Goal: Task Accomplishment & Management: Complete application form

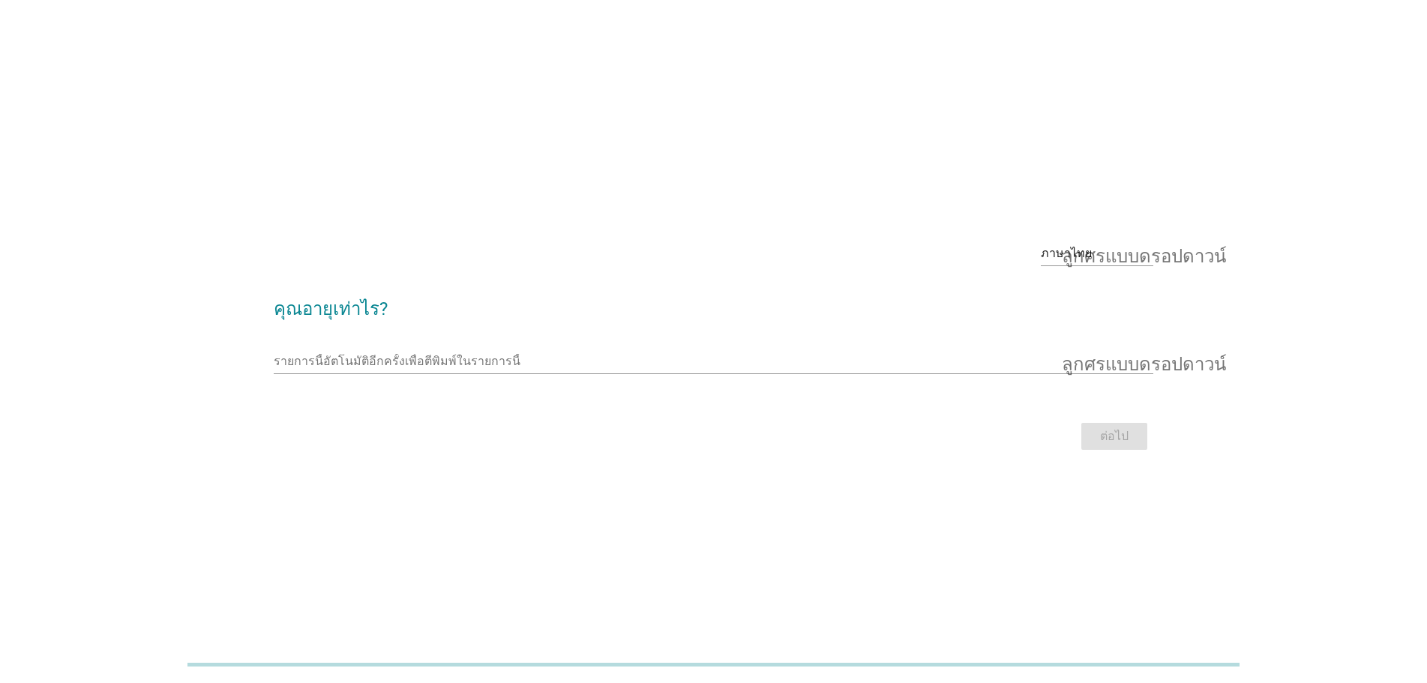
click at [349, 296] on h2 "คุณอายุเท่าไร?" at bounding box center [714, 302] width 880 height 42
drag, startPoint x: 1015, startPoint y: 267, endPoint x: 1130, endPoint y: 261, distance: 115.7
click at [1016, 266] on div "ภาษาไทย ลูกศรแบบดรอปดาวน์" at bounding box center [714, 255] width 880 height 51
click at [1131, 257] on font "ลูกศรแบบดรอปดาวน์" at bounding box center [1144, 254] width 164 height 18
click at [1097, 302] on font "ภาษาไทย" at bounding box center [1078, 301] width 51 height 14
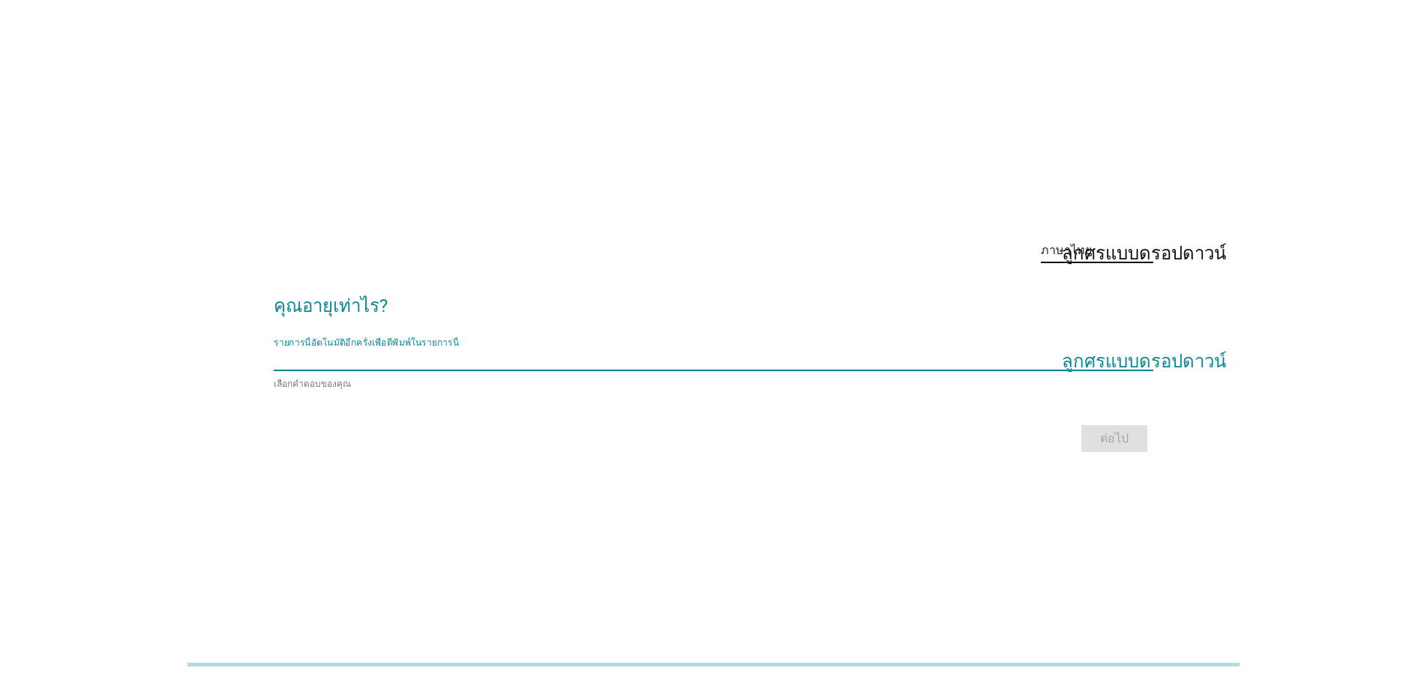
click at [440, 362] on input "รายการนี้อัตโนมัติอีกครั้งเพื่อตีพิมพ์ในรายการนี้" at bounding box center [703, 359] width 859 height 24
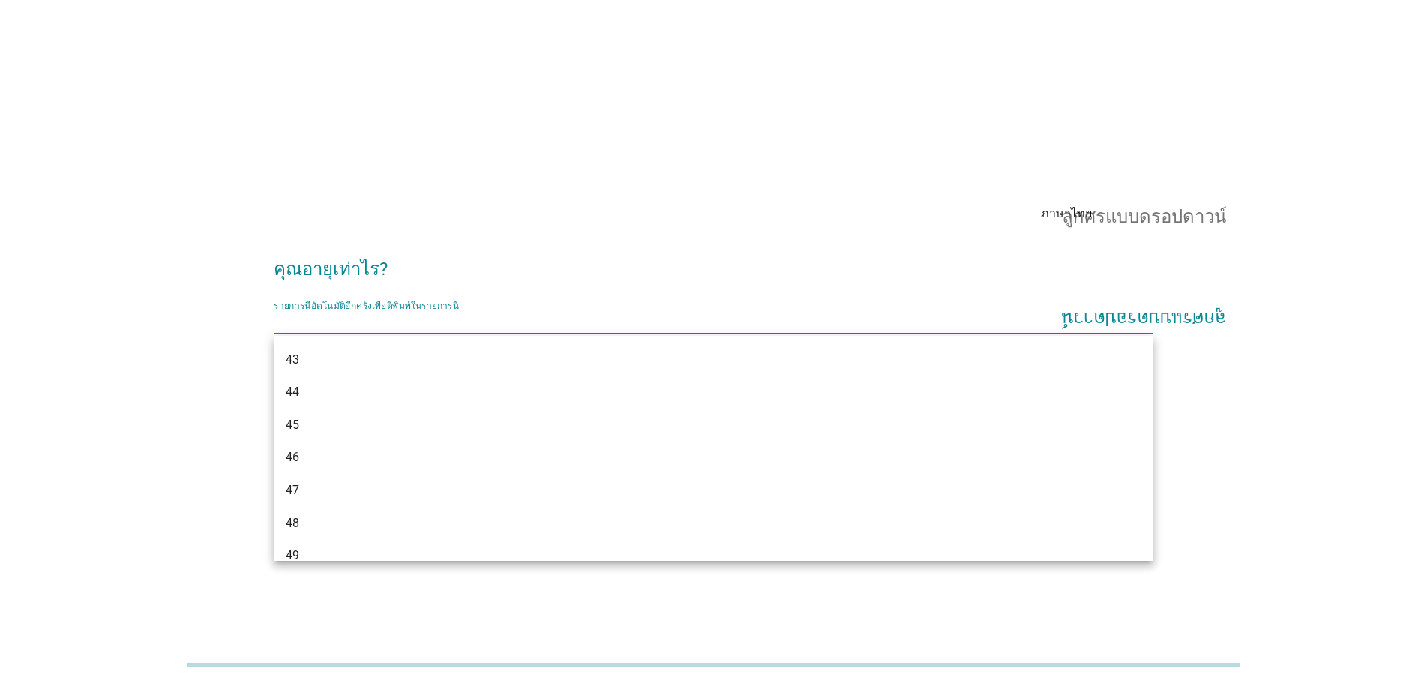
scroll to position [1095, 0]
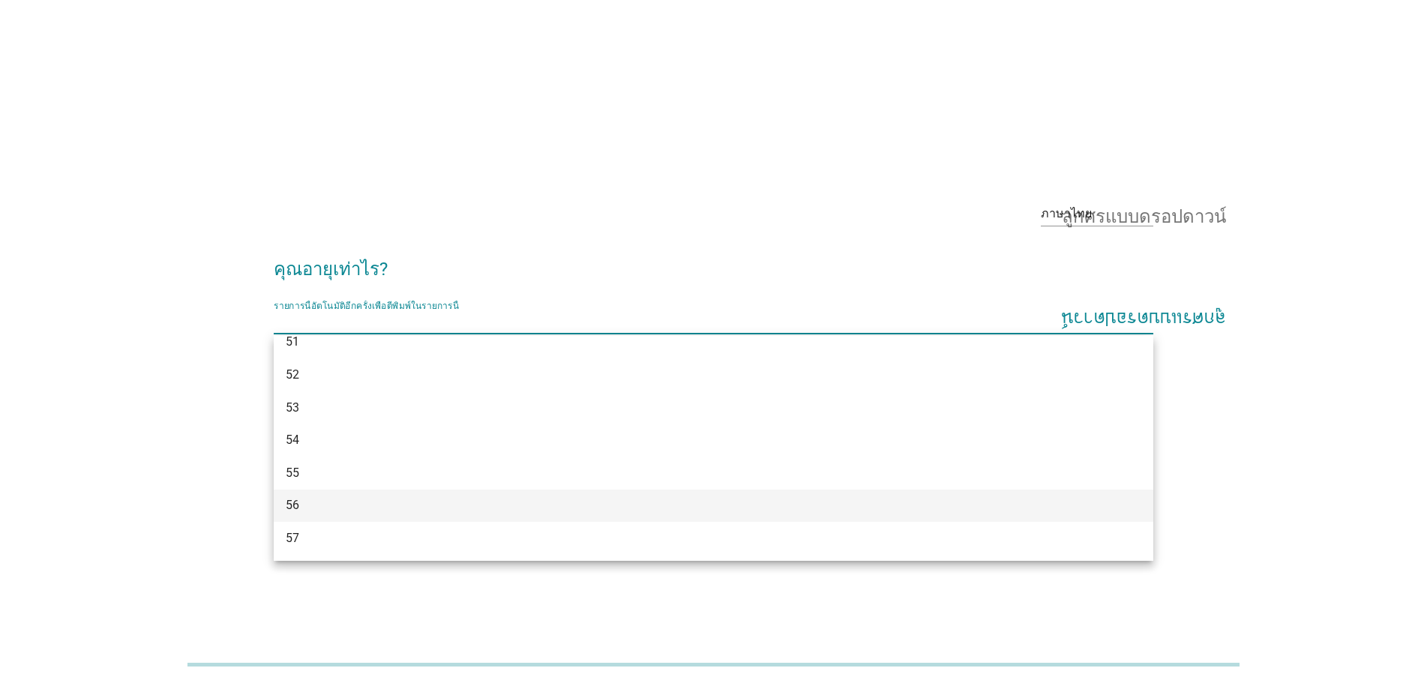
click at [314, 494] on div "56" at bounding box center [714, 506] width 880 height 33
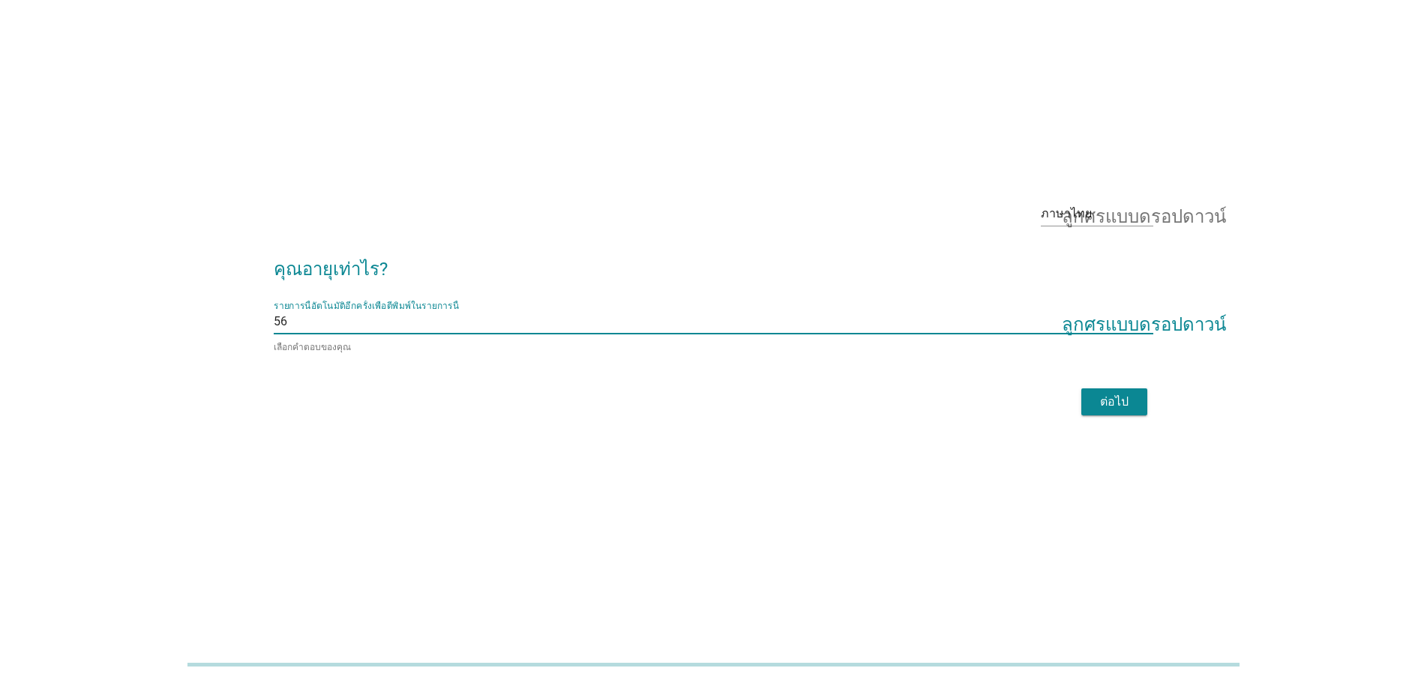
click at [1106, 395] on font "ต่อไป" at bounding box center [1114, 402] width 29 height 14
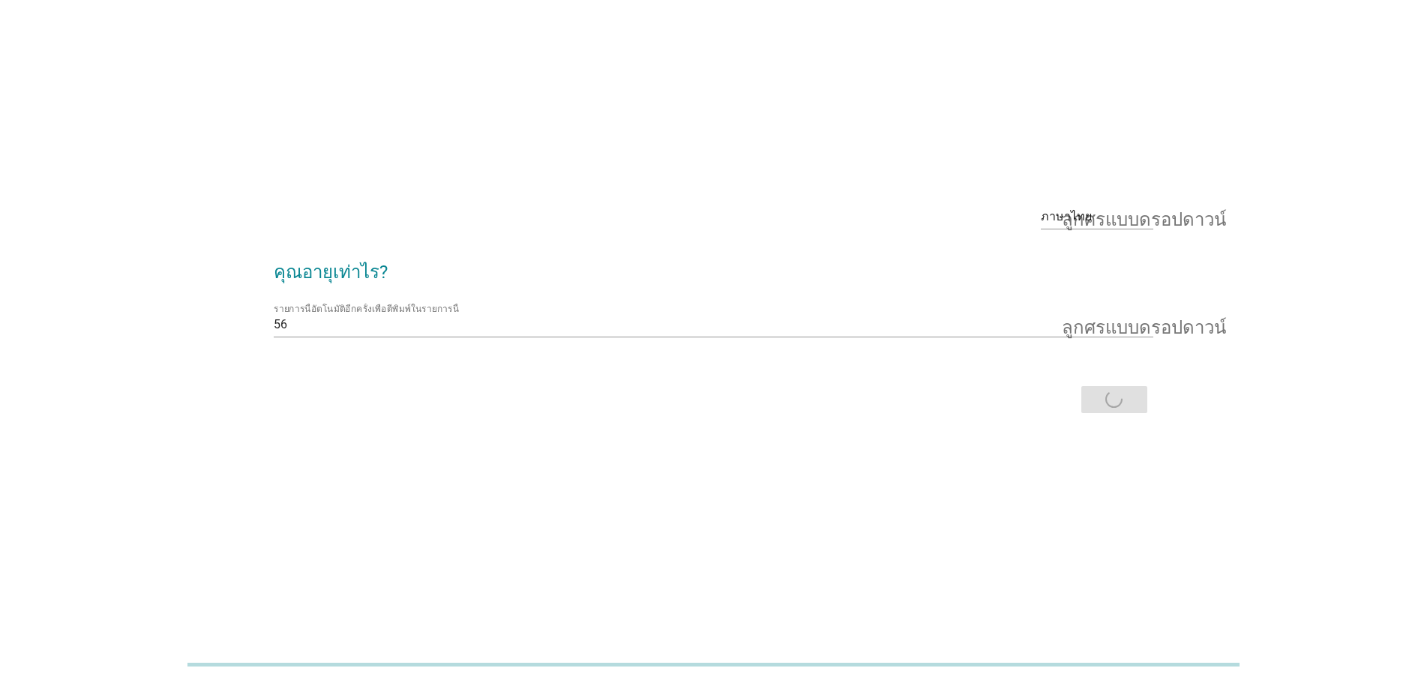
scroll to position [0, 0]
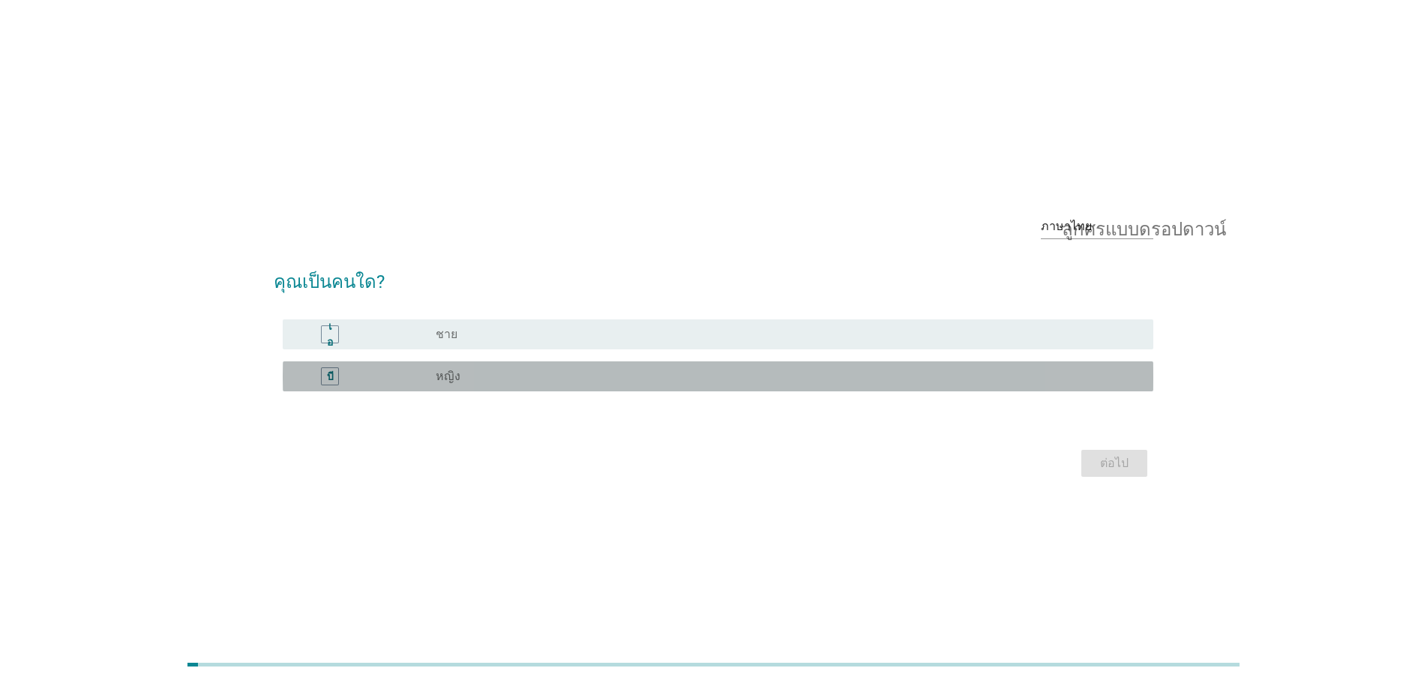
click at [449, 375] on font "หญิง" at bounding box center [448, 376] width 25 height 14
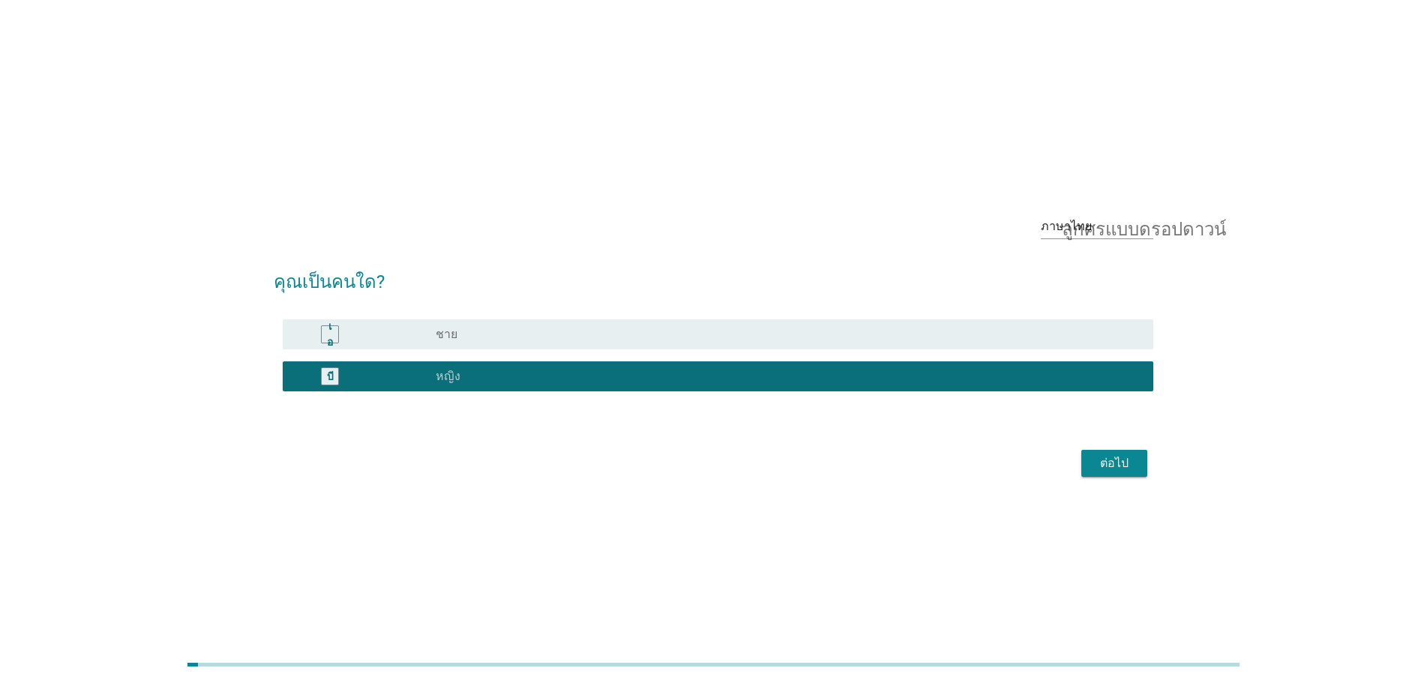
click at [1111, 456] on font "ต่อไป" at bounding box center [1114, 463] width 29 height 14
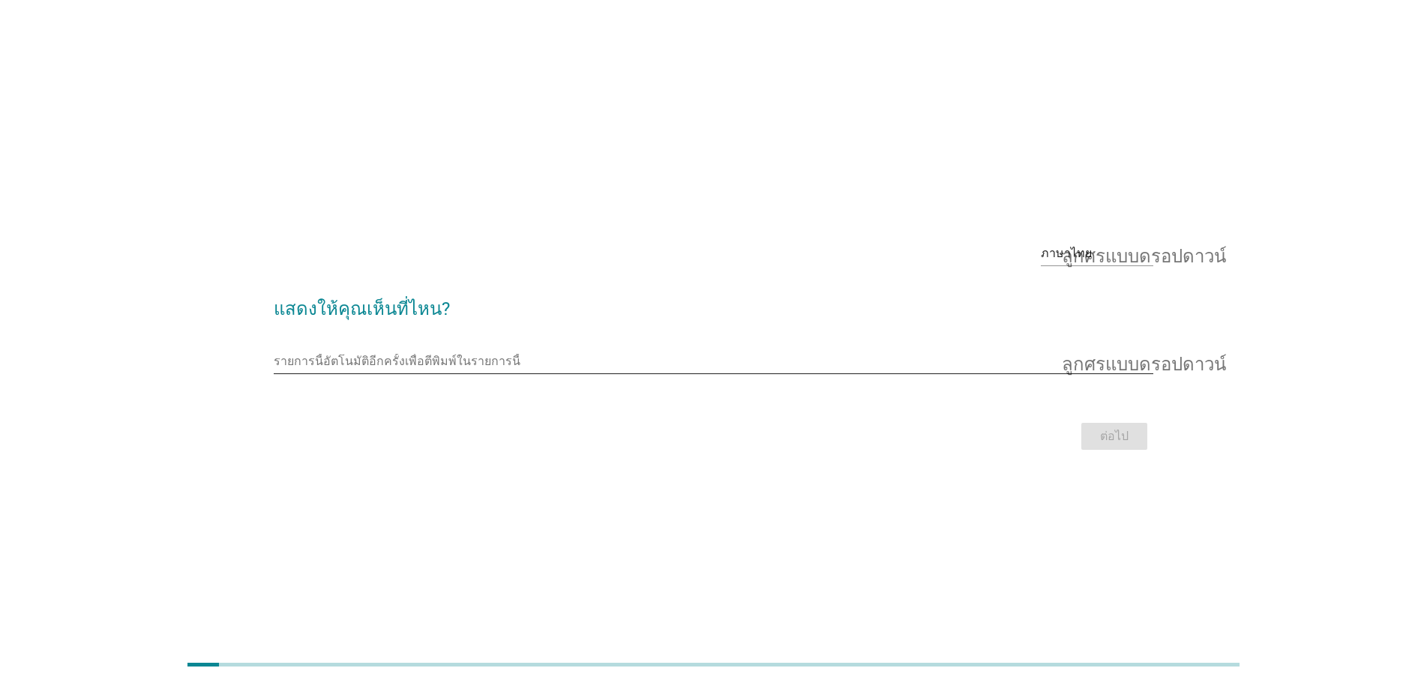
click at [550, 364] on input "รายการนี้อัตโนมัติอีกครั้งเพื่อตีพิมพ์ในรายการนี้" at bounding box center [703, 362] width 859 height 24
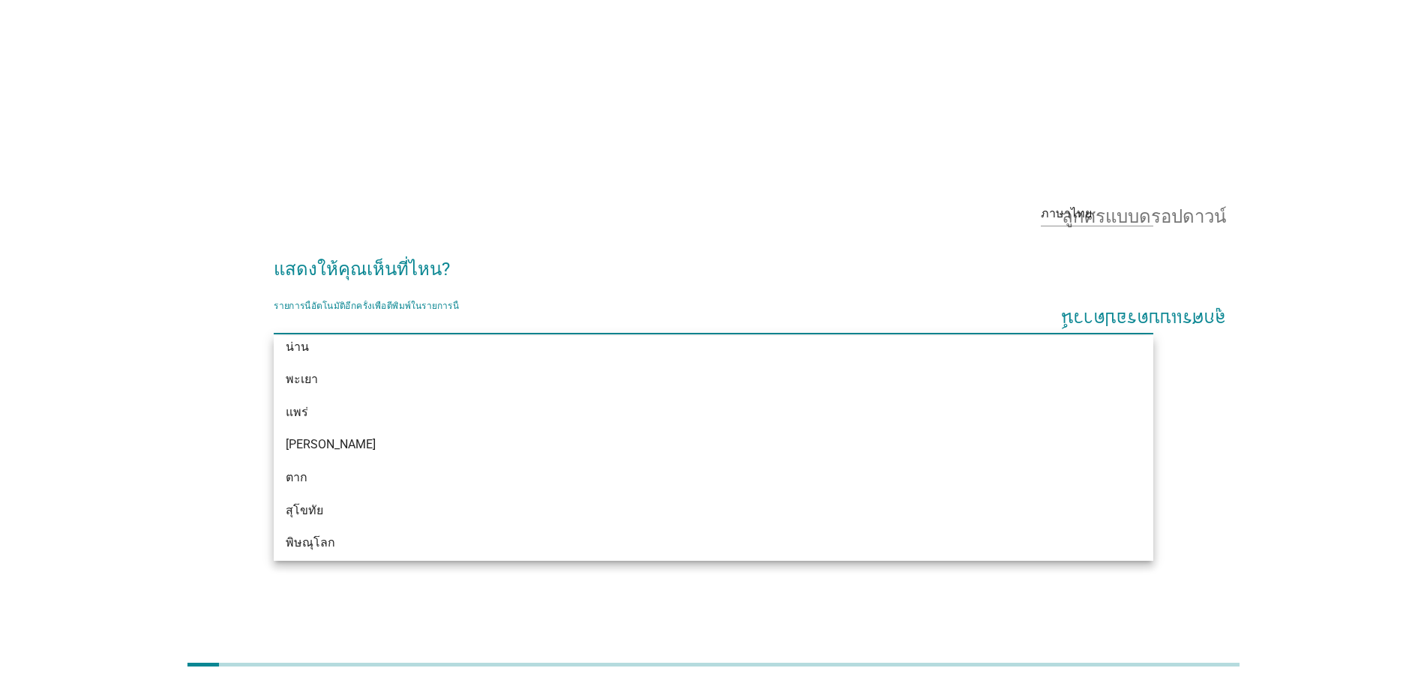
scroll to position [730, 0]
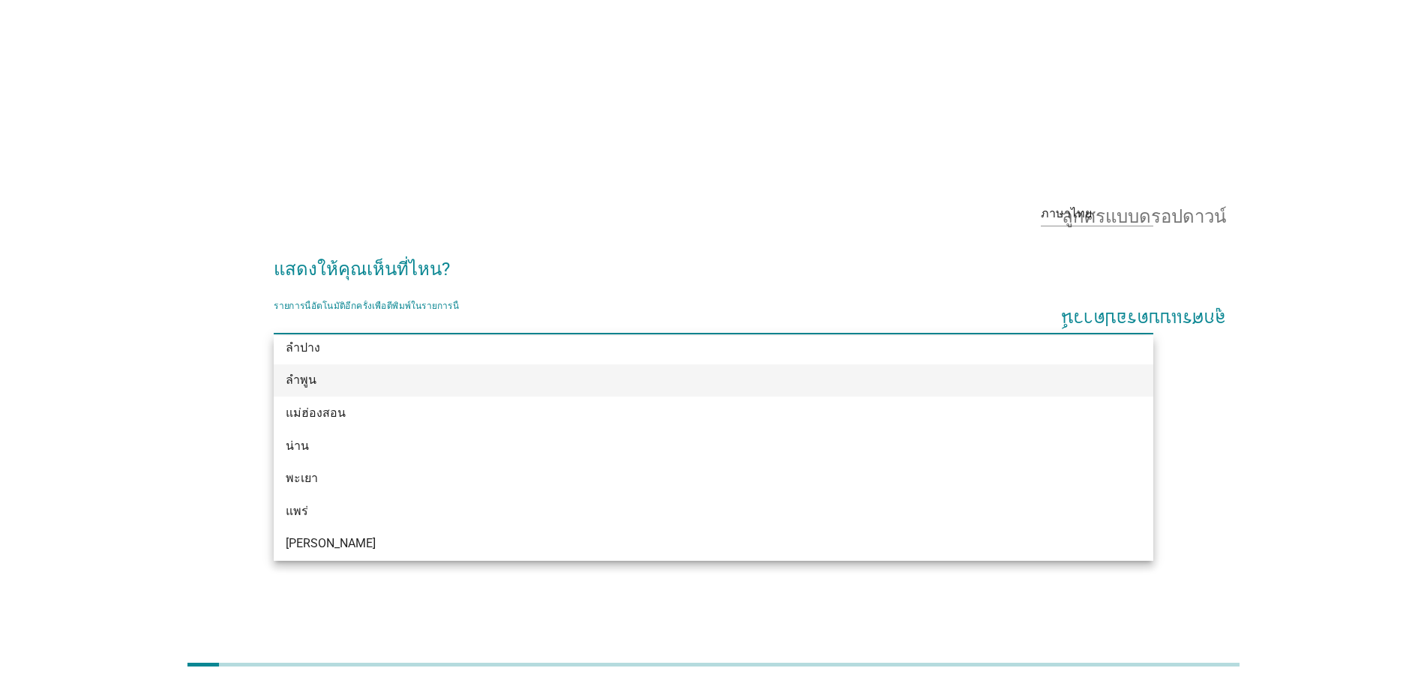
click at [368, 382] on div "ลำพูน" at bounding box center [678, 380] width 785 height 18
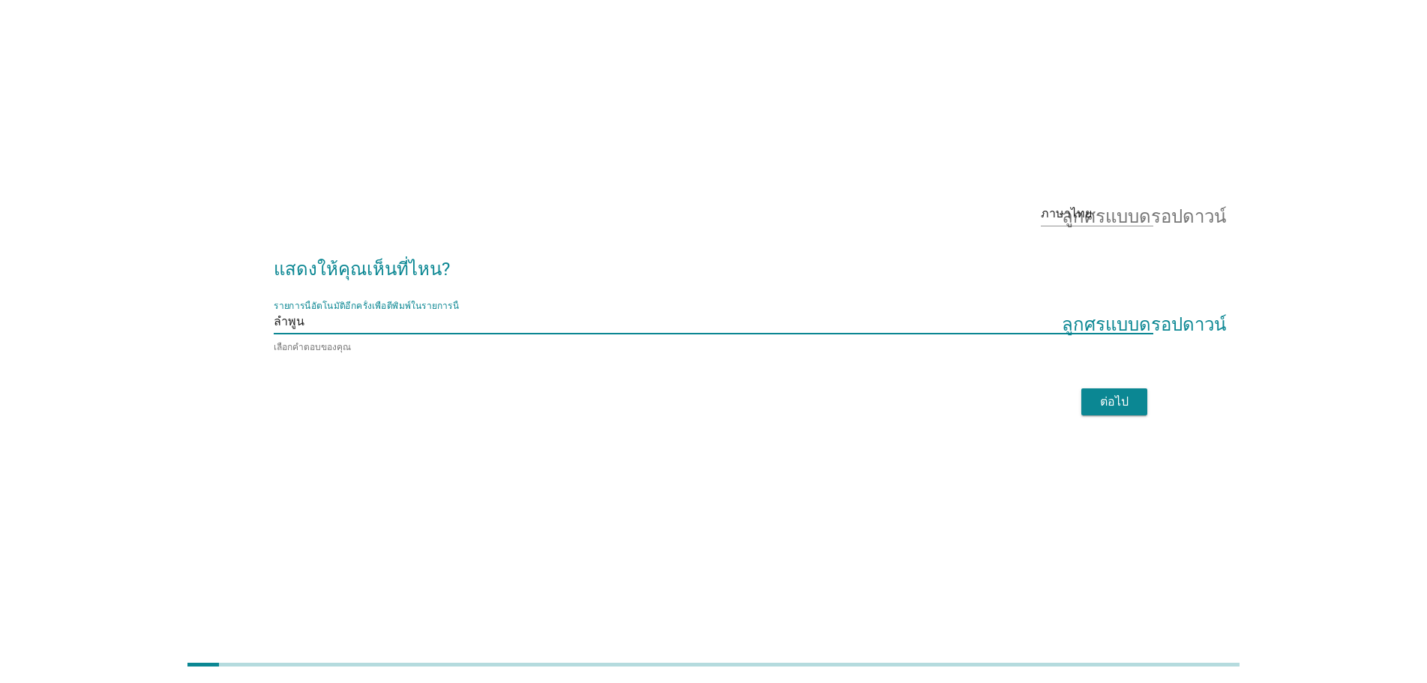
click at [1120, 398] on font "ต่อไป" at bounding box center [1114, 402] width 29 height 14
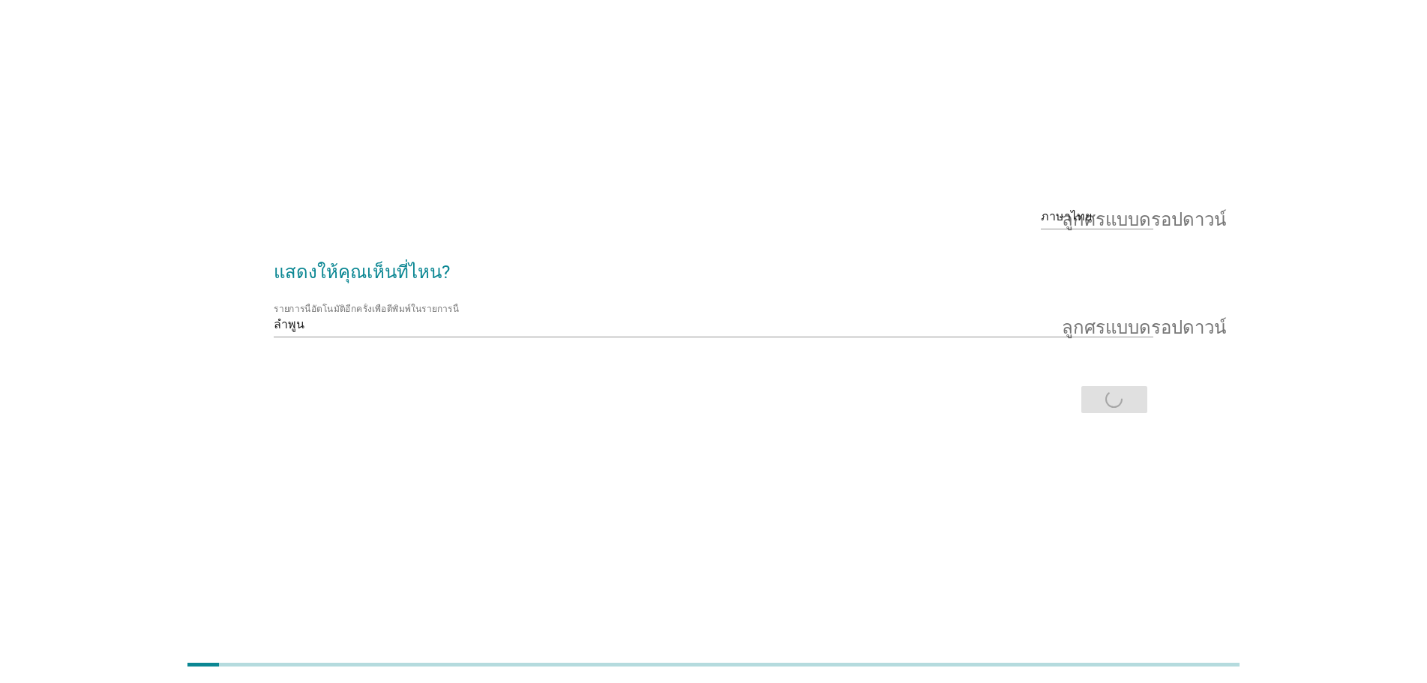
scroll to position [0, 0]
